Goal: Task Accomplishment & Management: Manage account settings

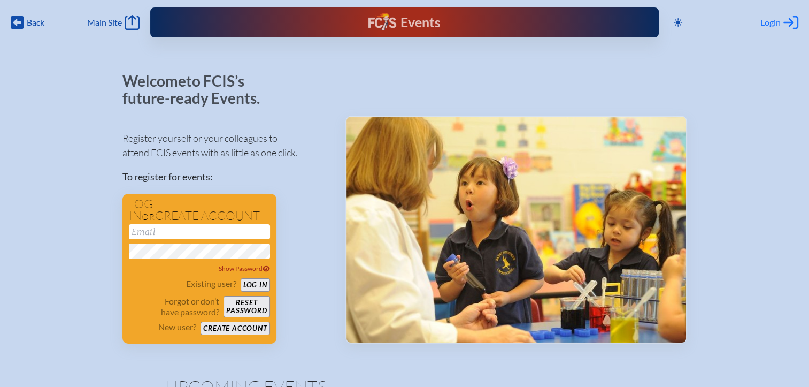
type input "[EMAIL_ADDRESS][DOMAIN_NAME]"
click at [767, 22] on span "Login" at bounding box center [771, 22] width 20 height 11
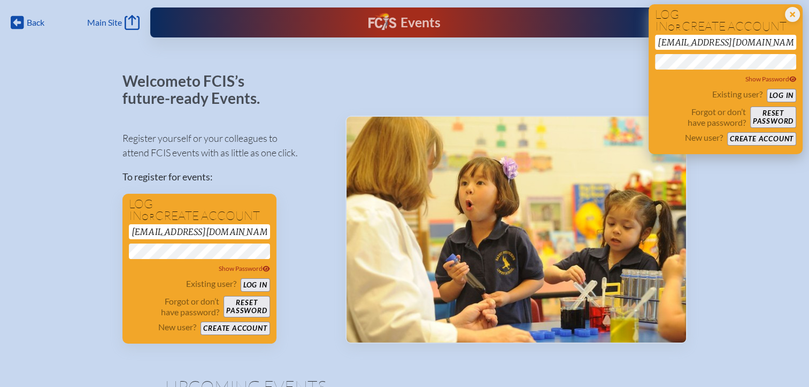
click at [778, 97] on button "Log in" at bounding box center [781, 95] width 29 height 13
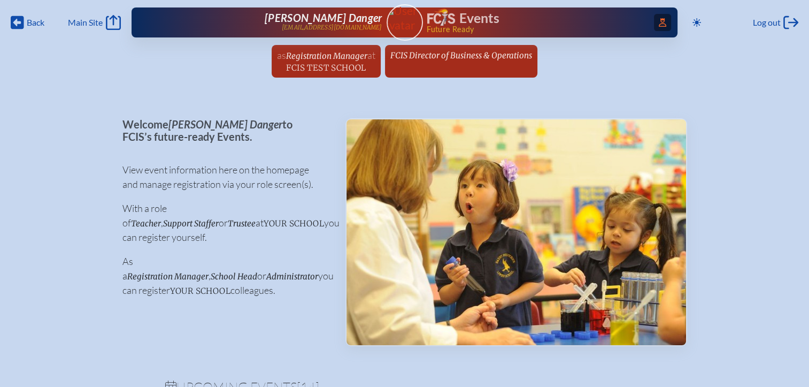
click at [659, 26] on icon at bounding box center [662, 22] width 7 height 9
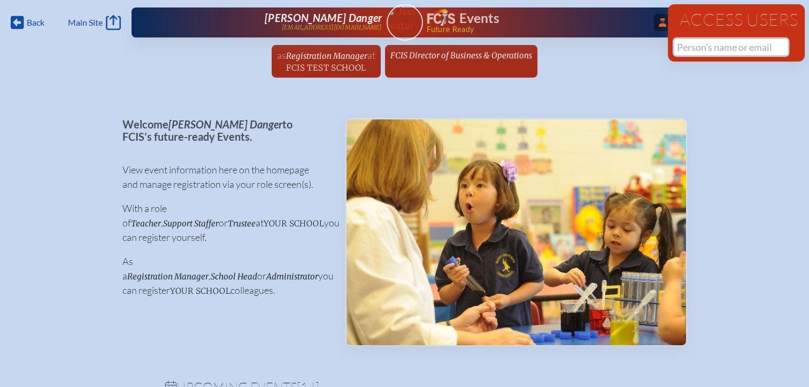
click at [684, 54] on input "text" at bounding box center [731, 47] width 113 height 16
paste input "Wesley Logsdon"
drag, startPoint x: 713, startPoint y: 48, endPoint x: 640, endPoint y: 48, distance: 73.3
click at [640, 48] on div "Back Back Main Site Main Site Toggle to Dark Mode Log out Log out ...Close Acce…" at bounding box center [404, 42] width 809 height 84
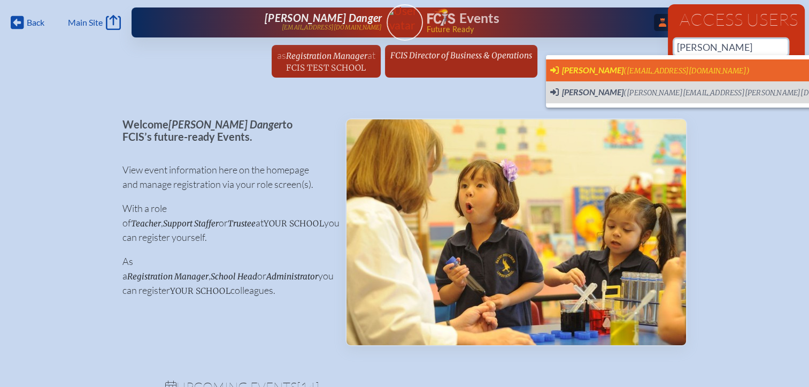
scroll to position [0, 8]
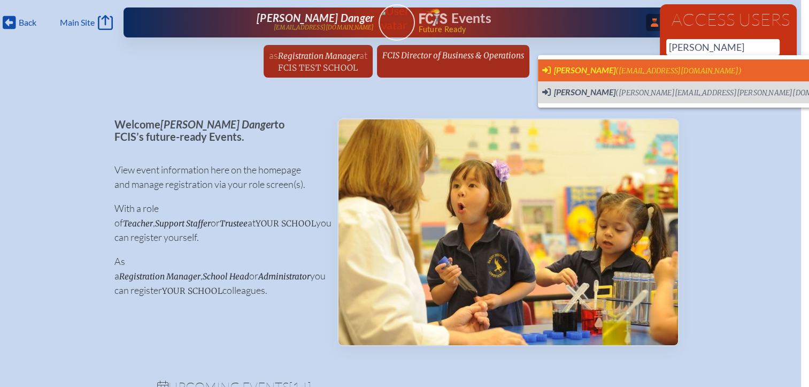
click at [574, 74] on span "Wesley Logsdon" at bounding box center [585, 70] width 62 height 10
type input "wlogsdon@thegreeneschool.com"
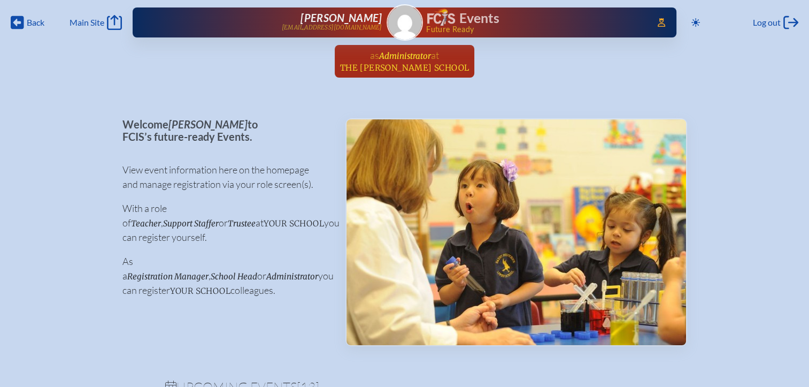
click at [424, 68] on span "The Greene School" at bounding box center [404, 68] width 129 height 10
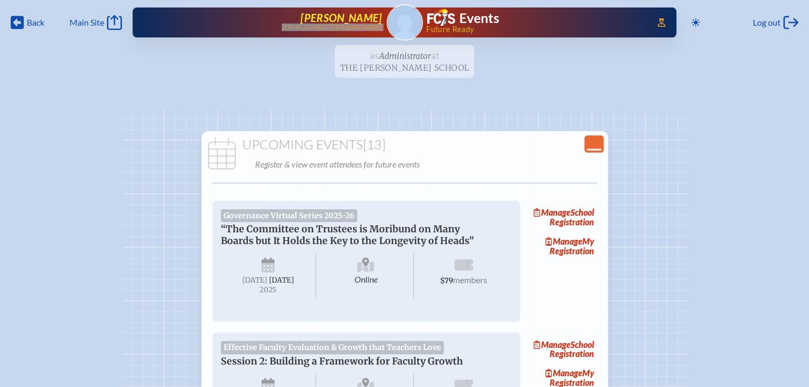
drag, startPoint x: 384, startPoint y: 29, endPoint x: 288, endPoint y: 28, distance: 95.8
click at [288, 28] on div "Access Users... Wesley Logsdon wlogsdon@thegreeneschool.com Events Future Ready" at bounding box center [405, 22] width 544 height 30
copy p "wlogsdon@thegreeneschool.com"
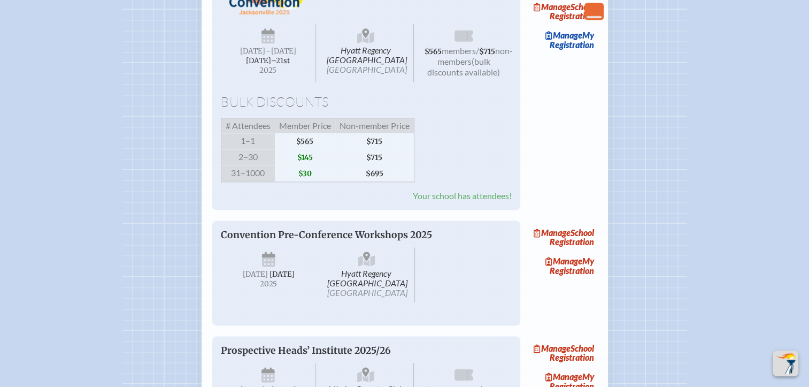
scroll to position [1391, 0]
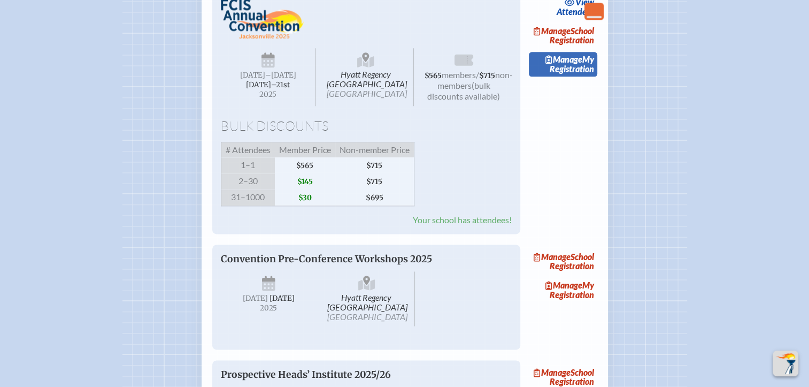
click at [574, 77] on link "Manage My Registration" at bounding box center [563, 64] width 68 height 25
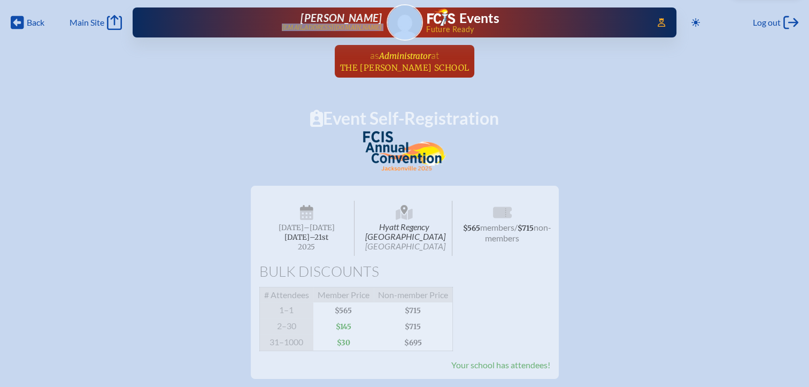
click at [411, 63] on span "The Greene School" at bounding box center [404, 68] width 129 height 10
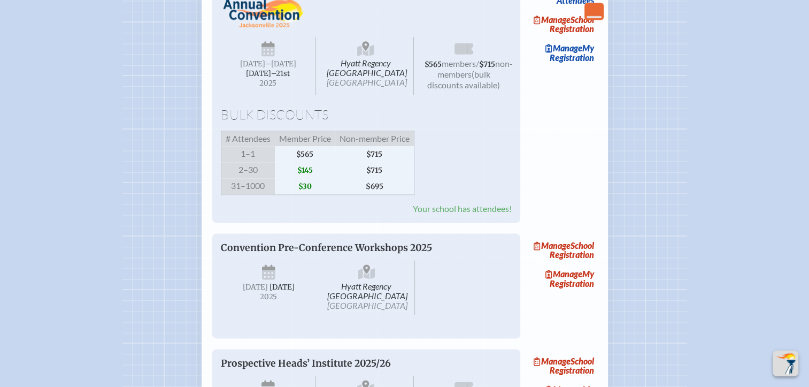
scroll to position [1391, 0]
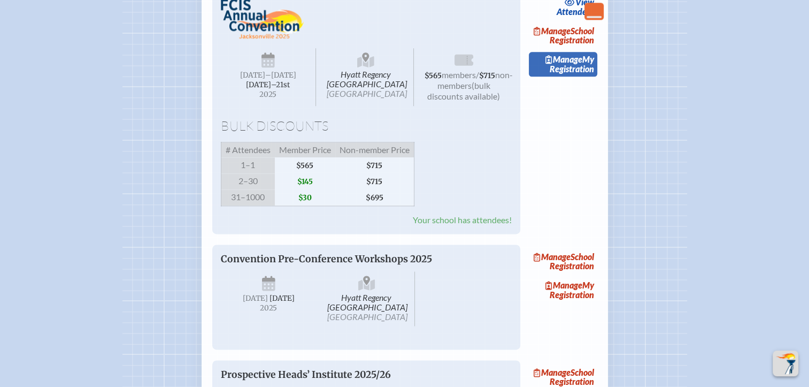
click at [579, 77] on link "Manage My Registration" at bounding box center [563, 64] width 68 height 25
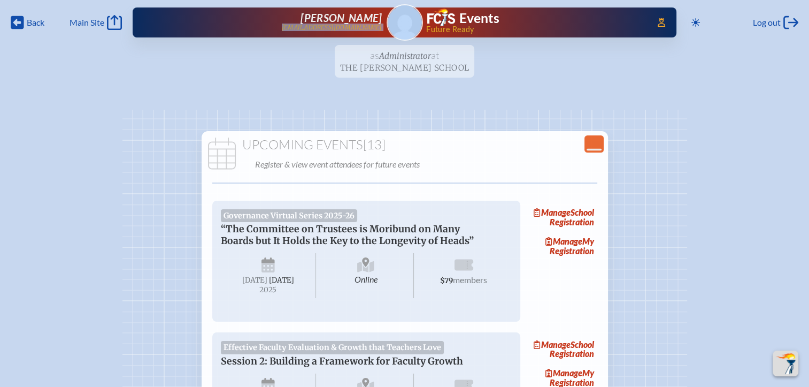
scroll to position [1391, 0]
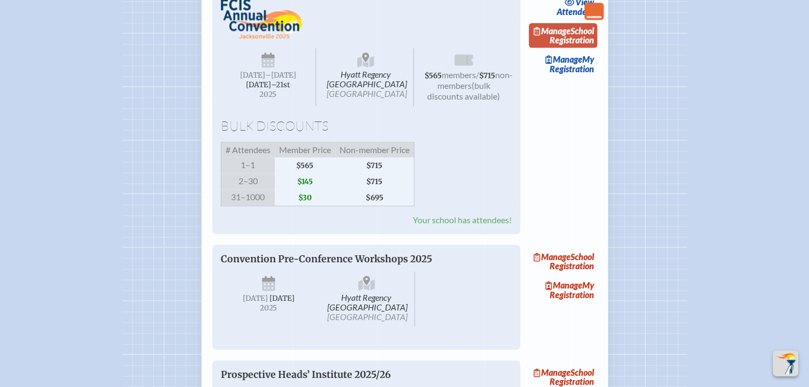
click at [586, 48] on link "Manage School Registration" at bounding box center [563, 35] width 68 height 25
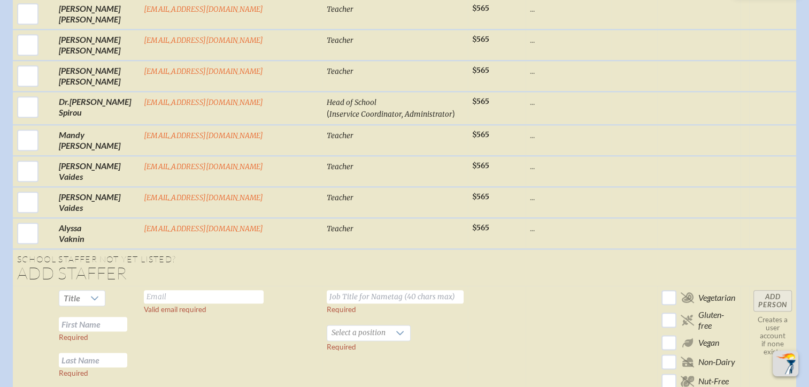
scroll to position [1284, 0]
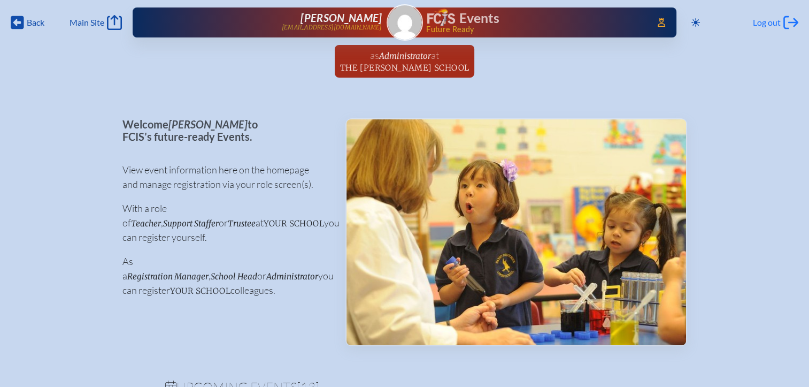
click at [785, 22] on icon "Log out" at bounding box center [791, 22] width 15 height 15
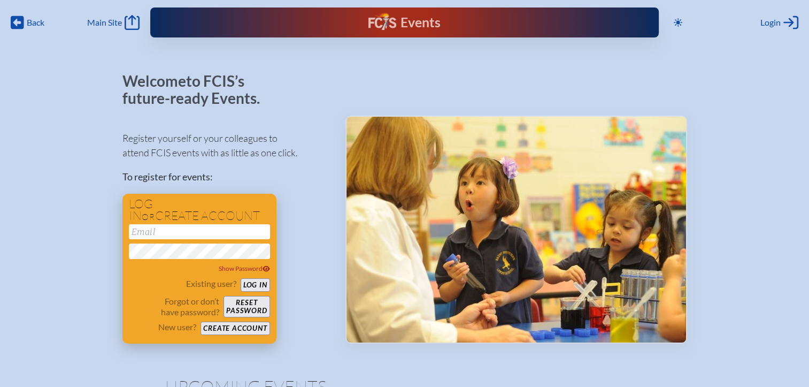
type input "[EMAIL_ADDRESS][DOMAIN_NAME]"
click at [259, 281] on button "Log in" at bounding box center [255, 284] width 29 height 13
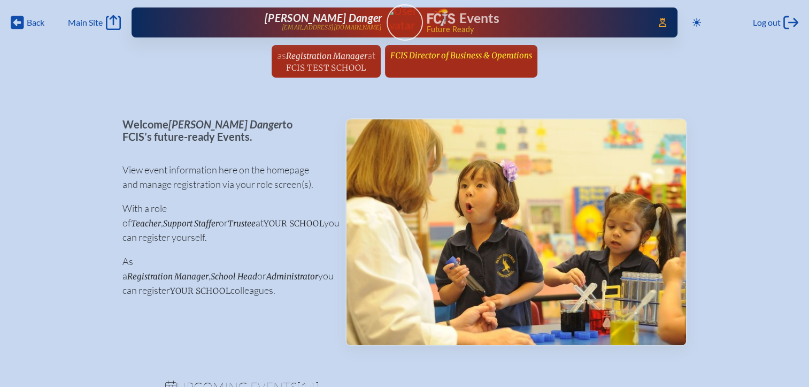
click at [456, 53] on span "FCIS Director of Business & Operations" at bounding box center [462, 55] width 142 height 10
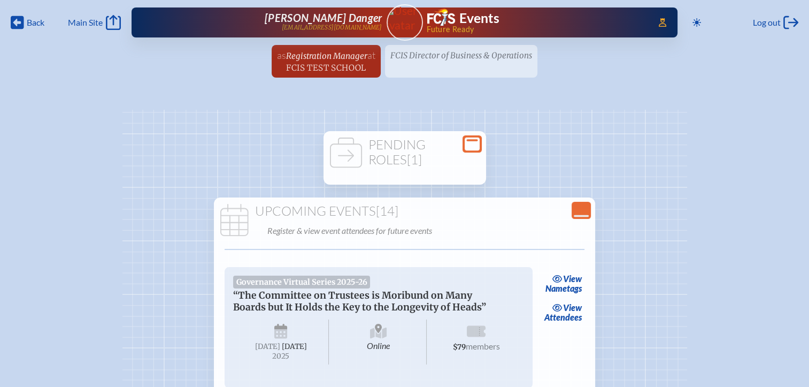
drag, startPoint x: 398, startPoint y: 145, endPoint x: 532, endPoint y: 185, distance: 139.6
click at [398, 146] on h1 "Pending Roles [1]" at bounding box center [405, 152] width 154 height 29
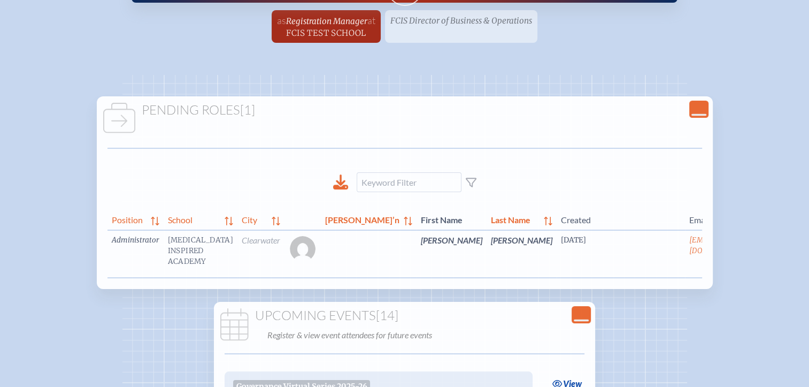
scroll to position [54, 0]
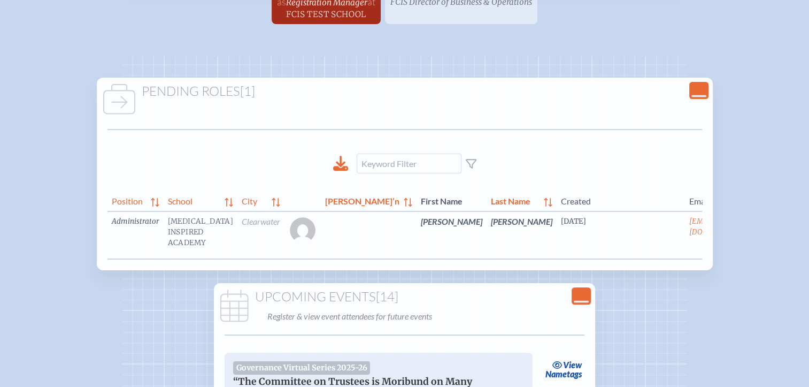
click at [760, 242] on link "edit Person’s Details" at bounding box center [778, 237] width 36 height 34
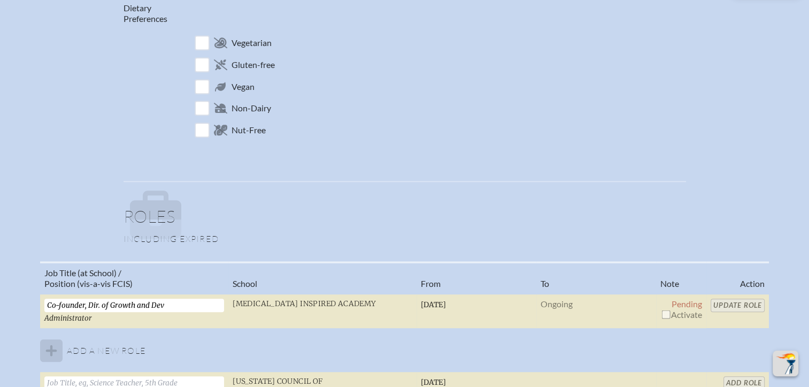
scroll to position [642, 0]
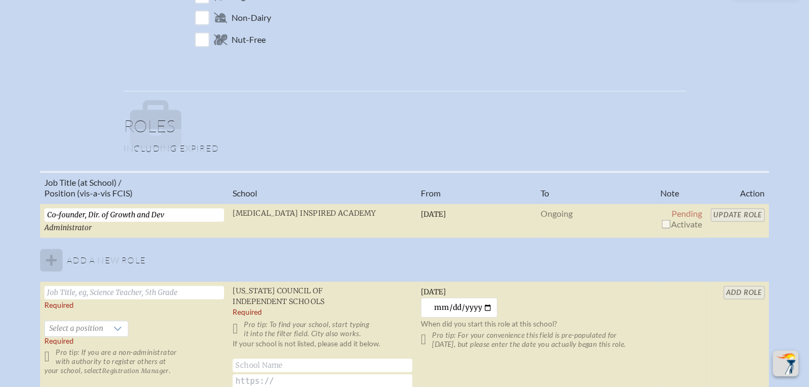
drag, startPoint x: 662, startPoint y: 223, endPoint x: 700, endPoint y: 221, distance: 37.5
click at [663, 223] on input "checkbox" at bounding box center [666, 223] width 9 height 9
checkbox input "true"
click at [728, 213] on input "Update Role" at bounding box center [738, 214] width 54 height 13
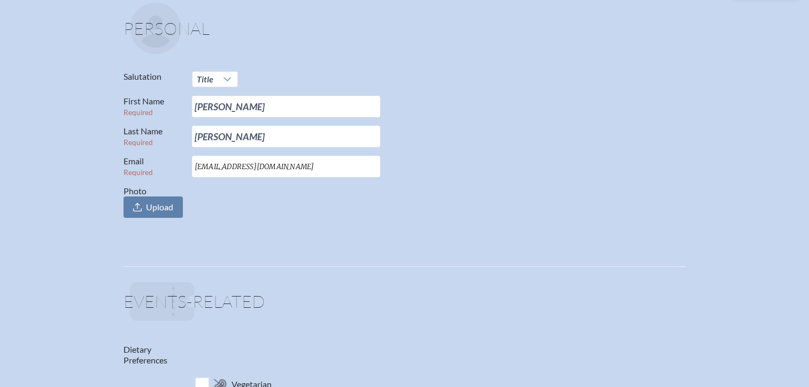
scroll to position [0, 0]
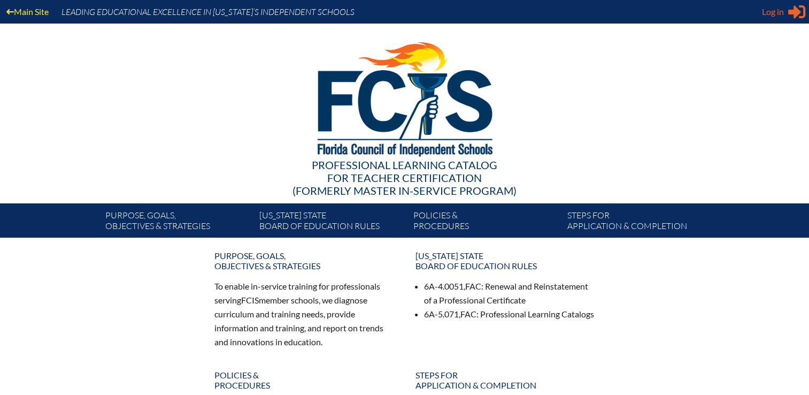
type input "[EMAIL_ADDRESS][DOMAIN_NAME]"
click at [765, 10] on span "Log in" at bounding box center [773, 11] width 22 height 13
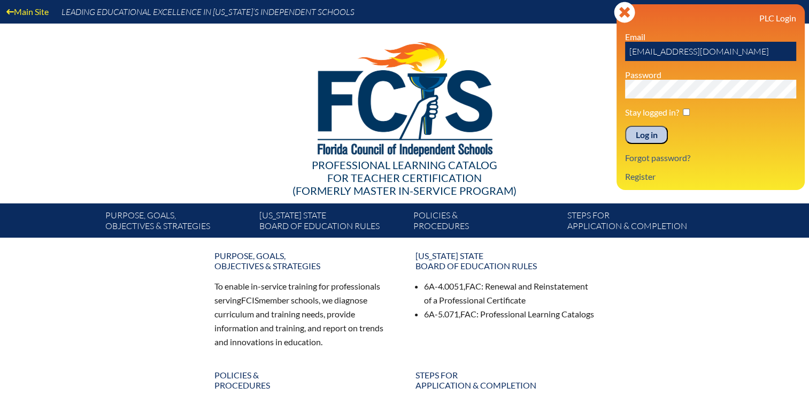
click at [640, 135] on input "Log in" at bounding box center [646, 135] width 43 height 18
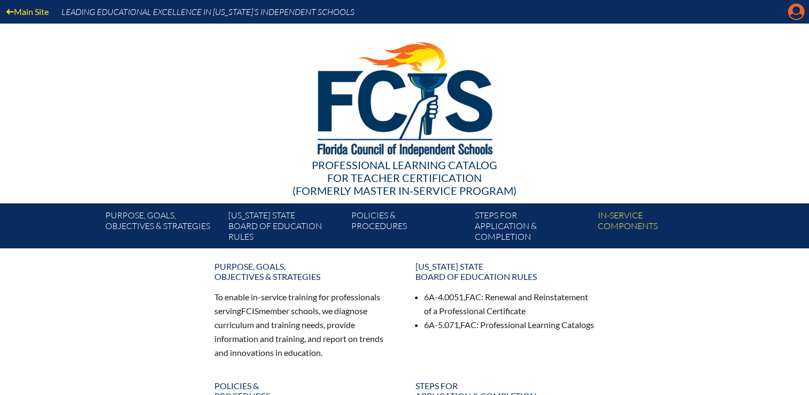
click at [804, 10] on icon at bounding box center [797, 12] width 17 height 17
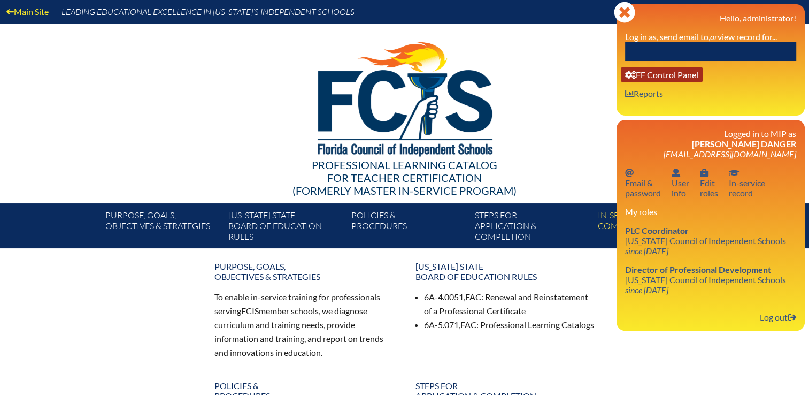
click at [688, 73] on link "User info EE Control Panel" at bounding box center [662, 74] width 82 height 14
